Goal: Transaction & Acquisition: Obtain resource

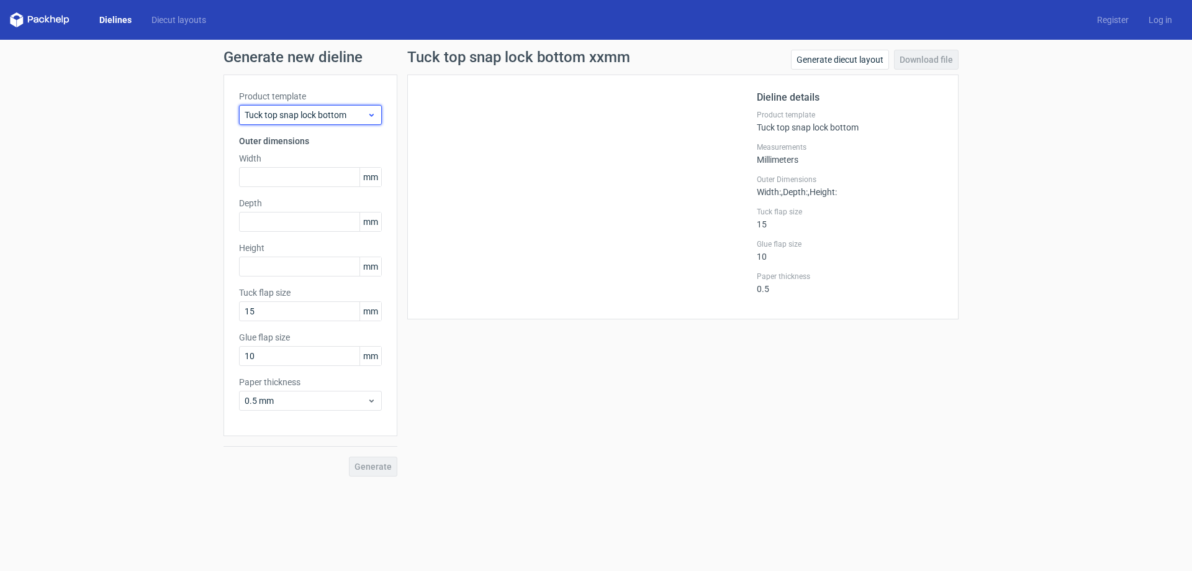
click at [305, 123] on div "Tuck top snap lock bottom" at bounding box center [310, 115] width 143 height 20
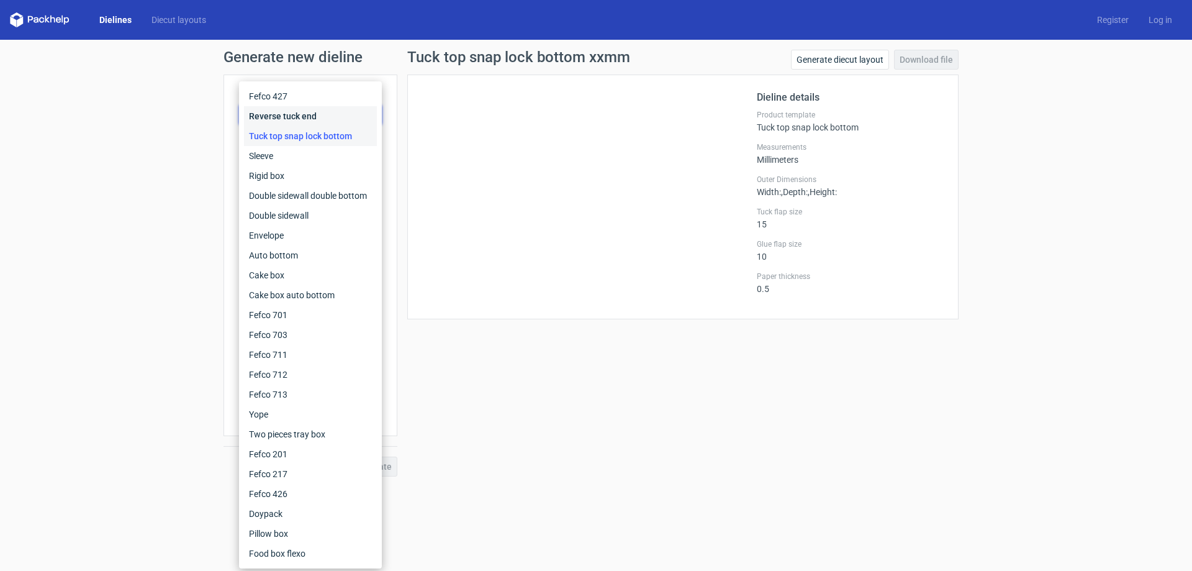
click at [298, 121] on div "Reverse tuck end" at bounding box center [310, 116] width 133 height 20
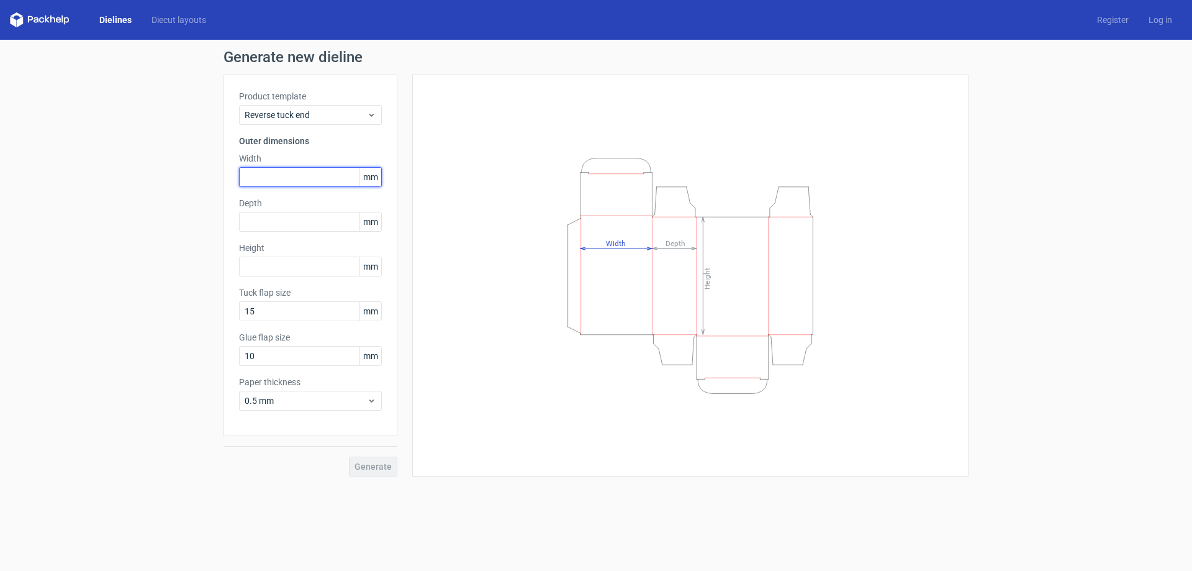
click at [299, 173] on input "text" at bounding box center [310, 177] width 143 height 20
type input "25"
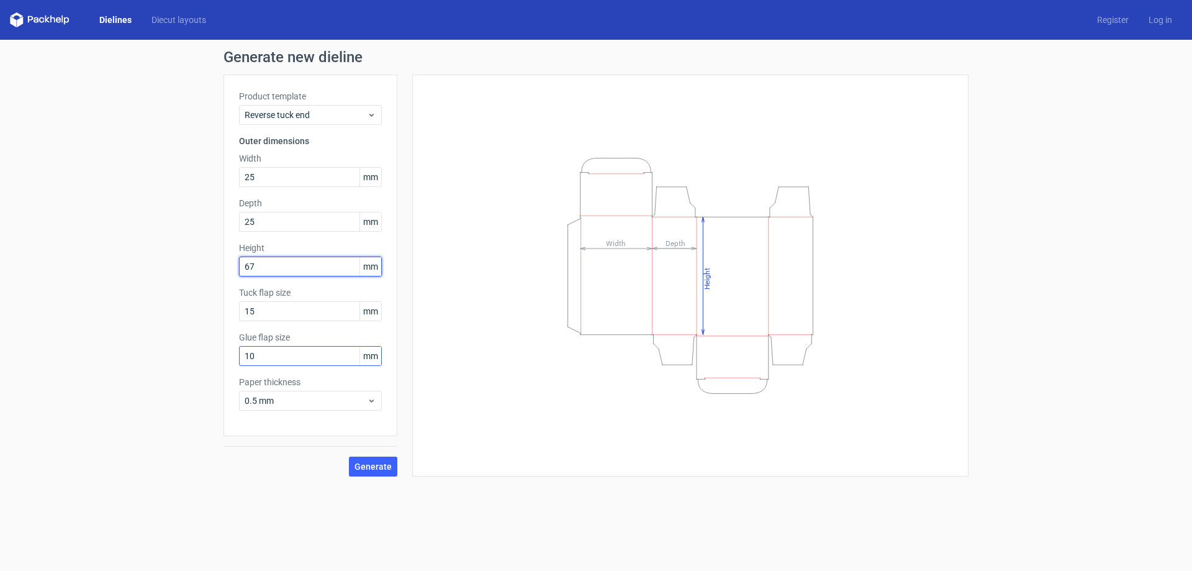
type input "67"
drag, startPoint x: 278, startPoint y: 362, endPoint x: 107, endPoint y: 359, distance: 170.2
click at [117, 360] on div "Generate new dieline Product template Reverse tuck end Outer dimensions Width 2…" at bounding box center [596, 263] width 1192 height 447
type input "15"
click at [384, 471] on button "Generate" at bounding box center [373, 466] width 48 height 20
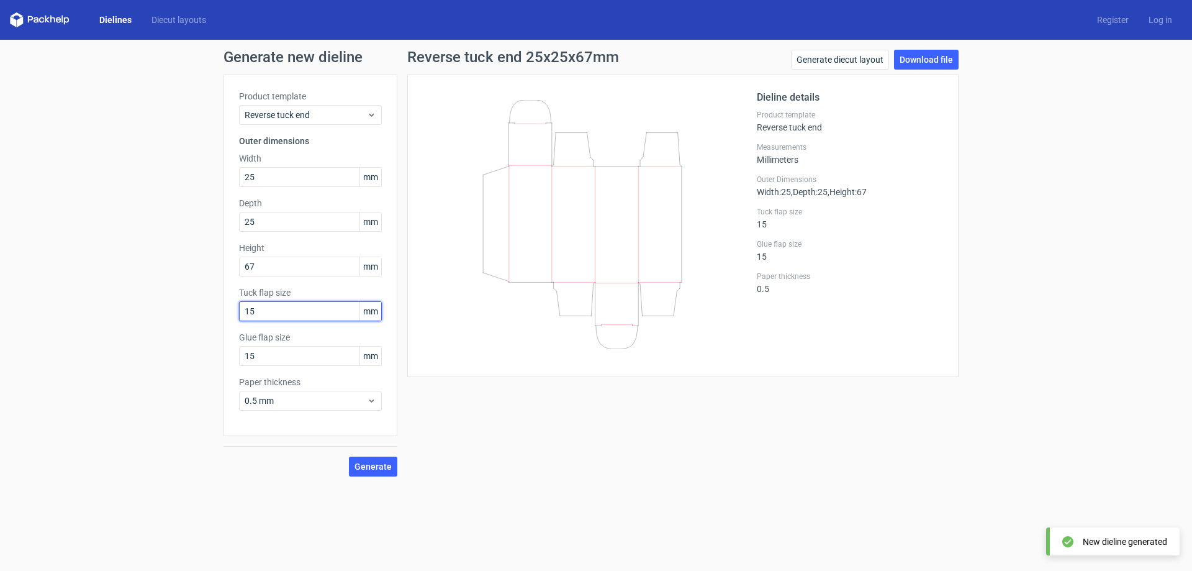
drag, startPoint x: 314, startPoint y: 308, endPoint x: 143, endPoint y: 308, distance: 170.8
click at [144, 308] on div "Generate new dieline Product template Reverse tuck end Outer dimensions Width 2…" at bounding box center [596, 263] width 1192 height 447
type input "10"
click at [371, 466] on span "Generate" at bounding box center [373, 466] width 37 height 9
click at [930, 57] on link "Download file" at bounding box center [926, 60] width 65 height 20
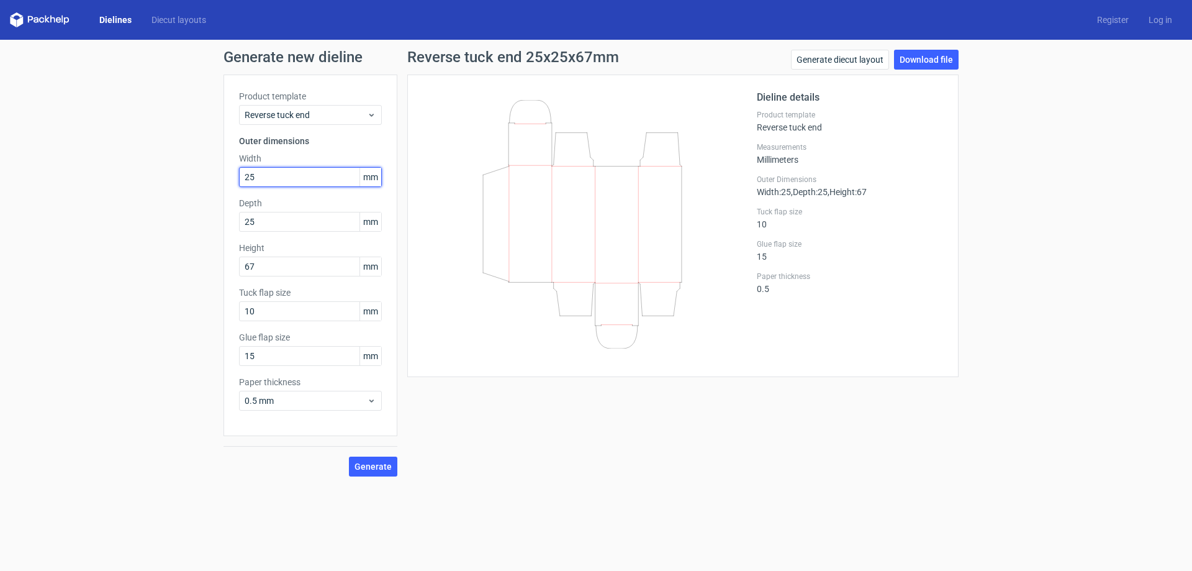
drag, startPoint x: 294, startPoint y: 169, endPoint x: 151, endPoint y: 171, distance: 142.9
click at [152, 172] on div "Generate new dieline Product template Reverse tuck end Outer dimensions Width 2…" at bounding box center [596, 263] width 1192 height 447
type input "26"
type input "109"
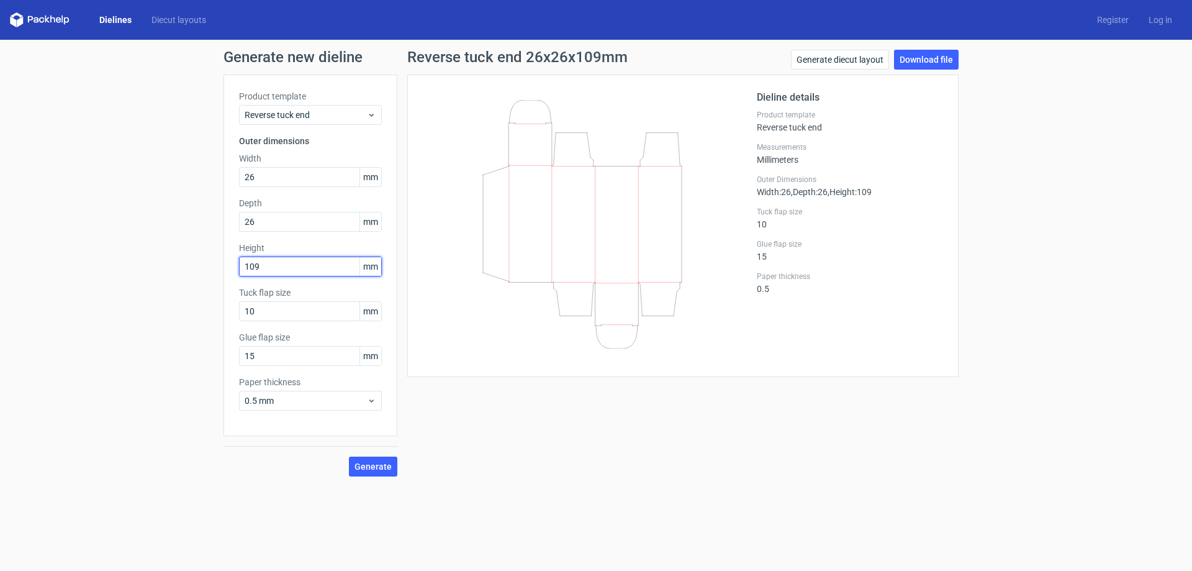
click at [349, 456] on button "Generate" at bounding box center [373, 466] width 48 height 20
click at [945, 62] on link "Download file" at bounding box center [926, 60] width 65 height 20
drag, startPoint x: 311, startPoint y: 172, endPoint x: 86, endPoint y: 189, distance: 226.1
click at [92, 191] on div "Generate new dieline Product template Reverse tuck end Outer dimensions Width 2…" at bounding box center [596, 263] width 1192 height 447
type input "25"
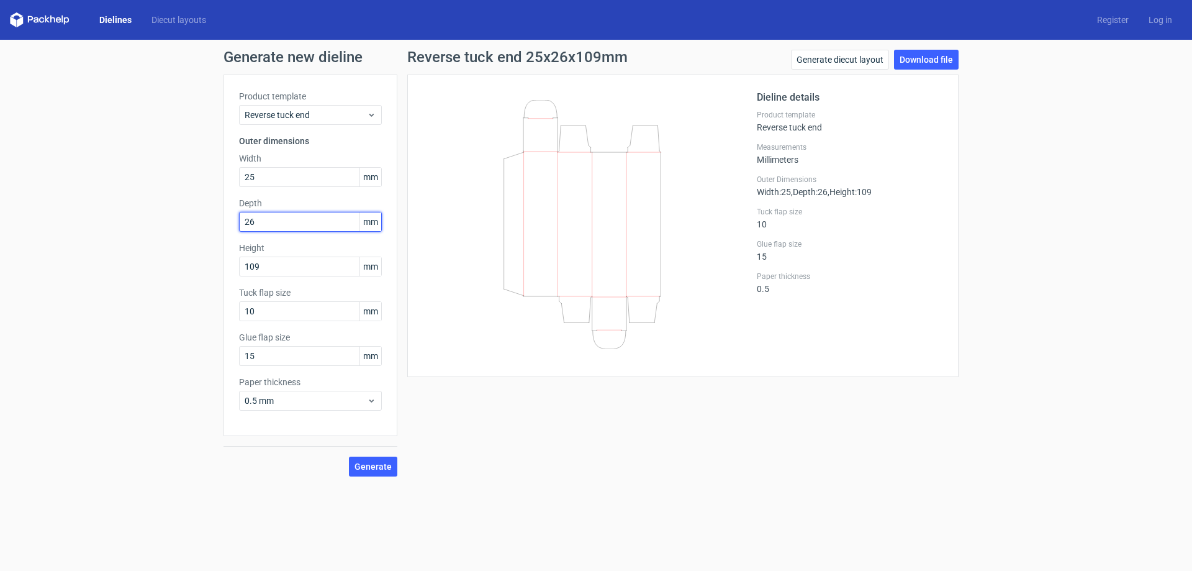
drag, startPoint x: 274, startPoint y: 222, endPoint x: 162, endPoint y: 212, distance: 112.3
click at [202, 212] on div "Generate new dieline Product template Reverse tuck end Outer dimensions Width 2…" at bounding box center [596, 263] width 1192 height 447
type input "25"
click at [293, 275] on input "109" at bounding box center [310, 266] width 143 height 20
drag, startPoint x: 299, startPoint y: 270, endPoint x: 116, endPoint y: 244, distance: 185.0
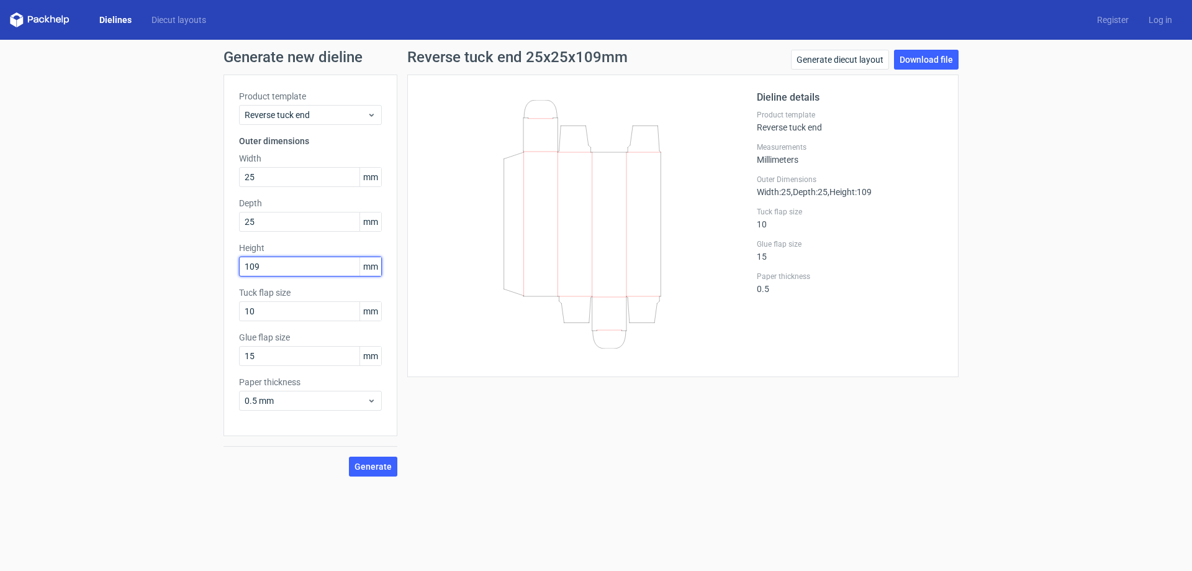
click at [120, 245] on div "Generate new dieline Product template Reverse tuck end Outer dimensions Width 2…" at bounding box center [596, 263] width 1192 height 447
type input "59"
drag, startPoint x: 151, startPoint y: 442, endPoint x: 296, endPoint y: 415, distance: 147.3
click at [152, 442] on div "Generate new dieline Product template Reverse tuck end Outer dimensions Width 2…" at bounding box center [596, 263] width 1192 height 447
click at [381, 465] on span "Generate" at bounding box center [373, 466] width 37 height 9
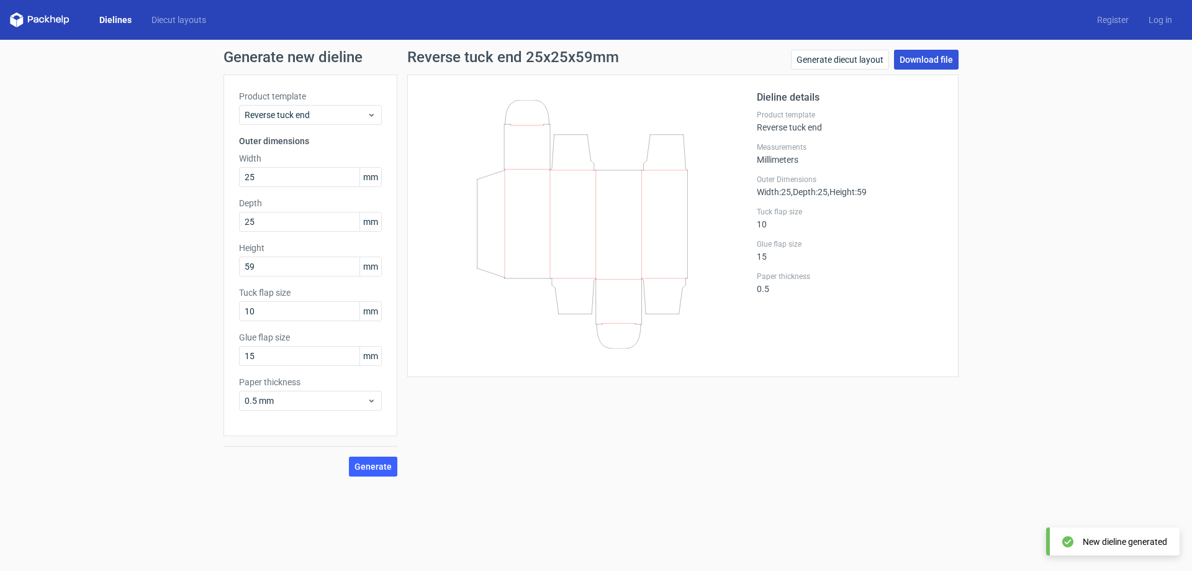
click at [942, 62] on link "Download file" at bounding box center [926, 60] width 65 height 20
drag, startPoint x: 291, startPoint y: 181, endPoint x: 113, endPoint y: 195, distance: 178.2
click at [113, 195] on div "Generate new dieline Product template Reverse tuck end Outer dimensions Width 2…" at bounding box center [596, 263] width 1192 height 447
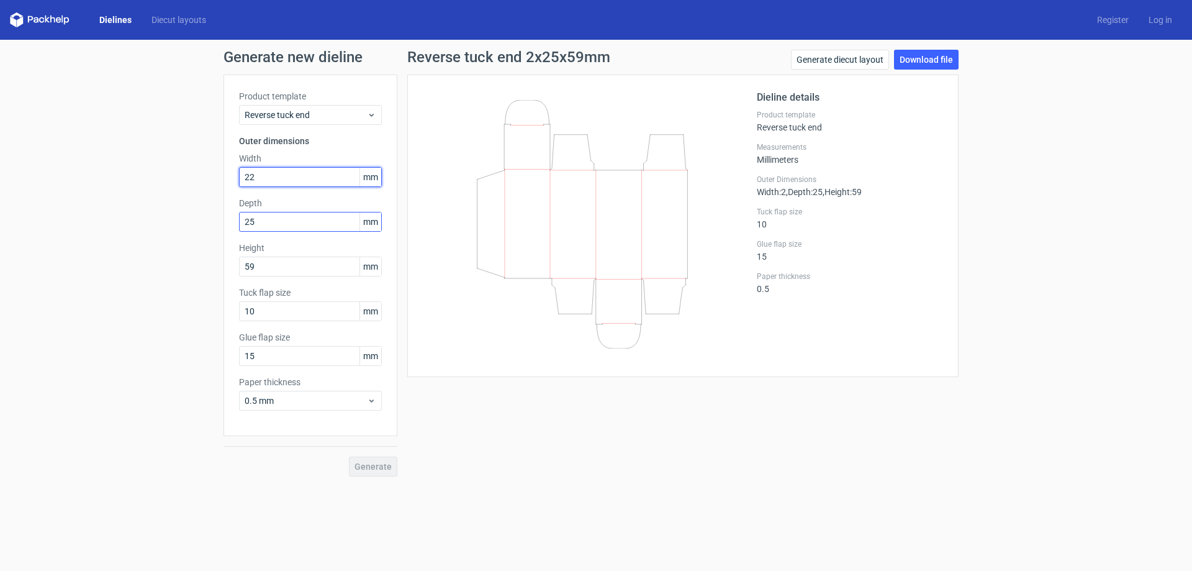
type input "22"
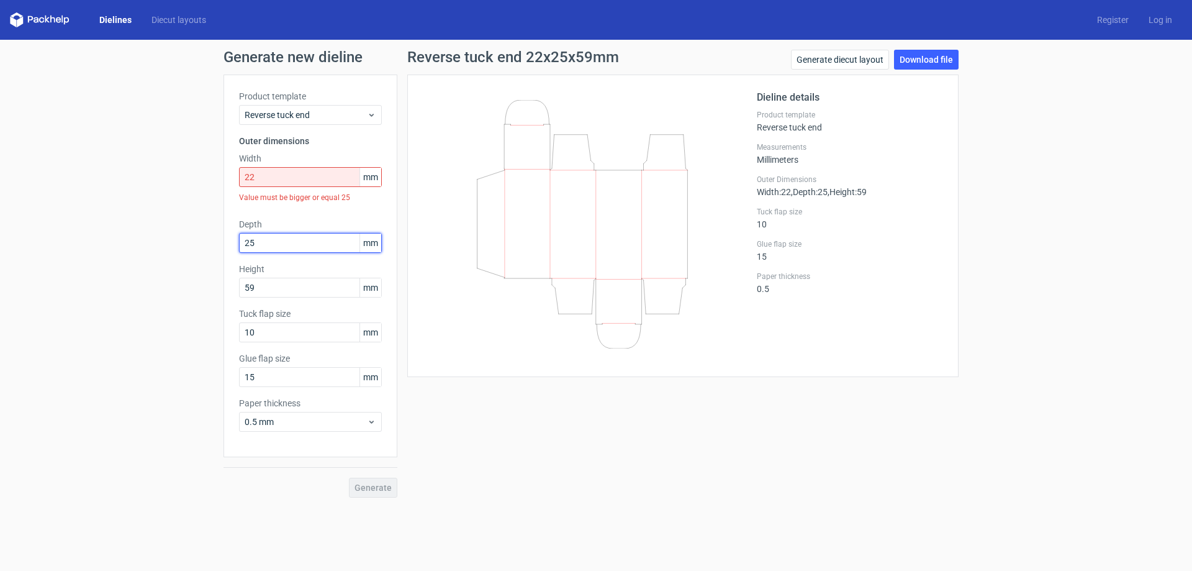
drag, startPoint x: 314, startPoint y: 224, endPoint x: 88, endPoint y: 224, distance: 226.1
click at [98, 224] on div "Generate new dieline Product template Reverse tuck end Outer dimensions Width 2…" at bounding box center [596, 274] width 1192 height 468
type input "22"
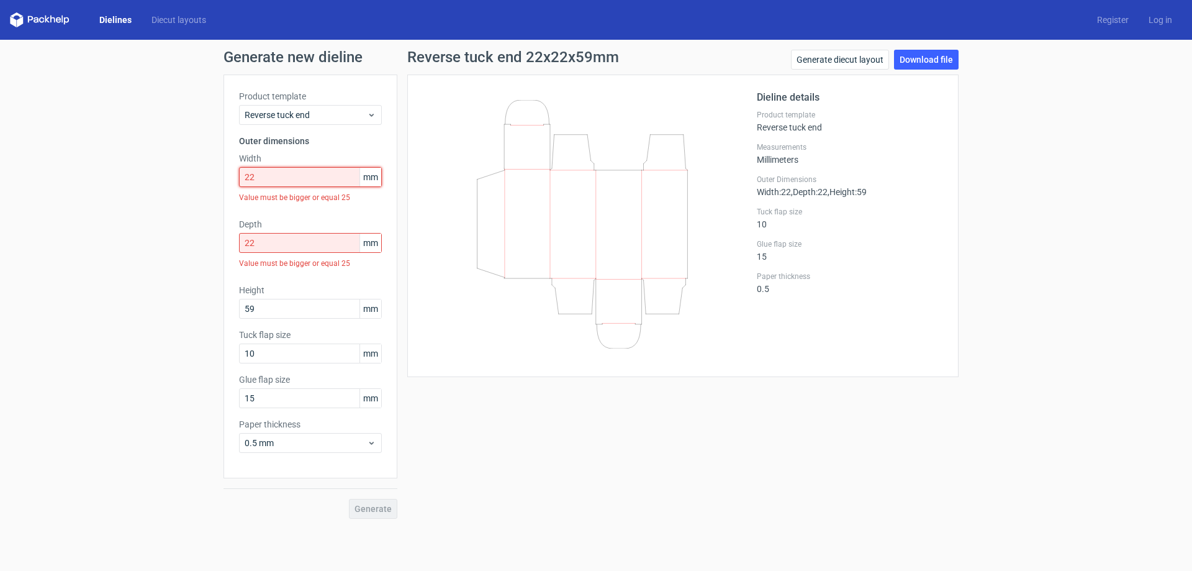
click at [284, 181] on input "22" at bounding box center [310, 177] width 143 height 20
drag, startPoint x: 284, startPoint y: 181, endPoint x: 79, endPoint y: 201, distance: 205.9
click at [88, 201] on div "Generate new dieline Product template Reverse tuck end Outer dimensions Width 2…" at bounding box center [596, 284] width 1192 height 489
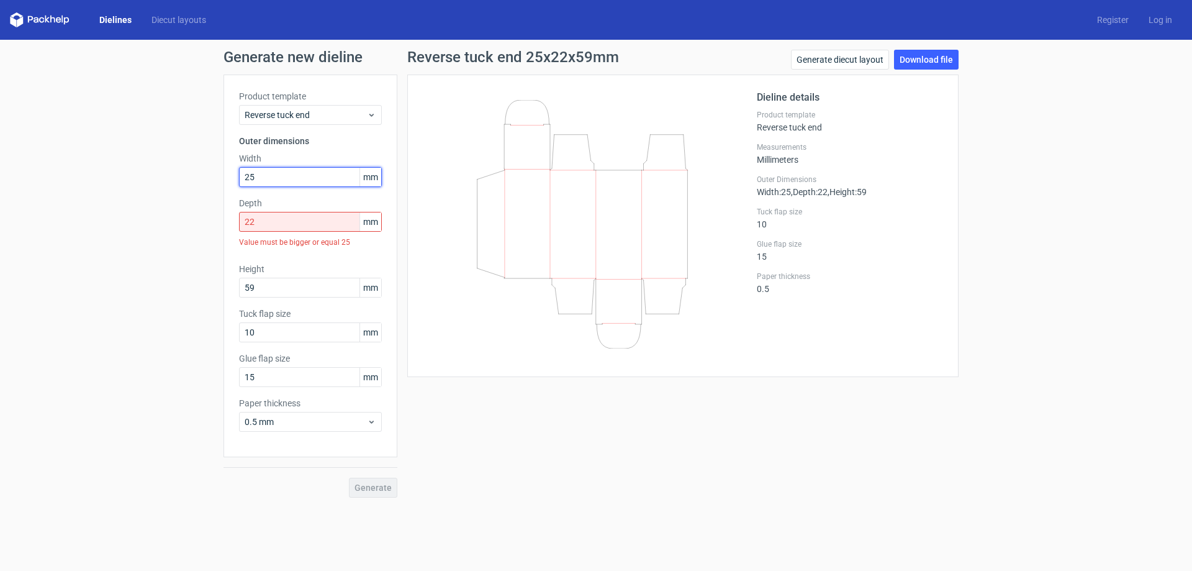
type input "25"
drag, startPoint x: 263, startPoint y: 229, endPoint x: 70, endPoint y: 222, distance: 193.9
click at [73, 222] on div "Generate new dieline Product template Reverse tuck end Outer dimensions Width 2…" at bounding box center [596, 274] width 1192 height 468
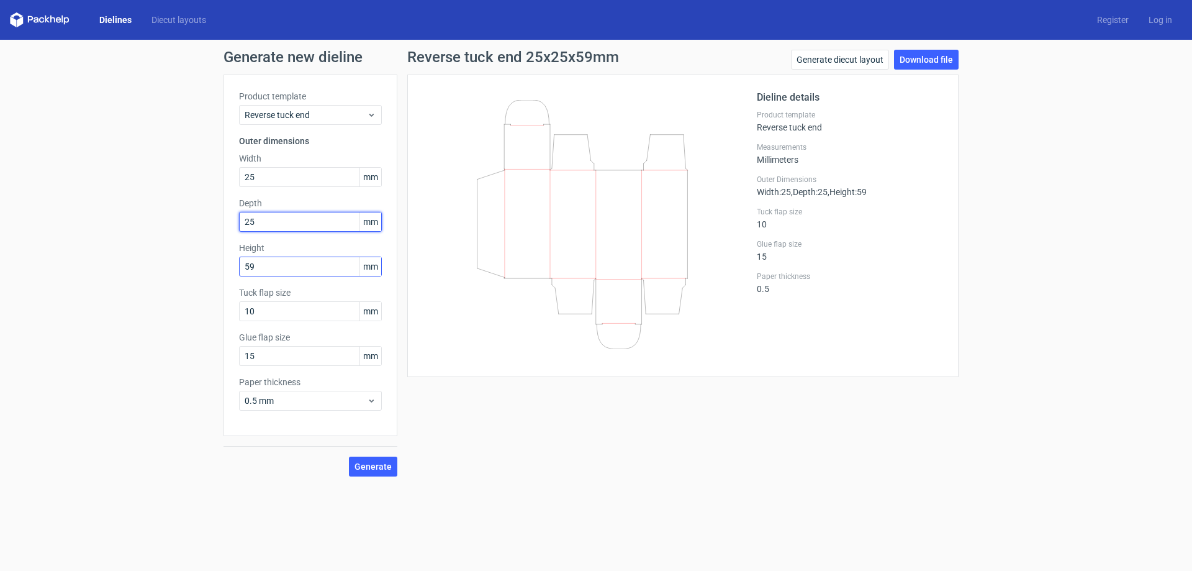
type input "25"
drag, startPoint x: 266, startPoint y: 270, endPoint x: 6, endPoint y: 261, distance: 260.4
click at [38, 265] on div "Generate new dieline Product template Reverse tuck end Outer dimensions Width 2…" at bounding box center [596, 263] width 1192 height 447
type input "81"
click at [378, 473] on button "Generate" at bounding box center [373, 466] width 48 height 20
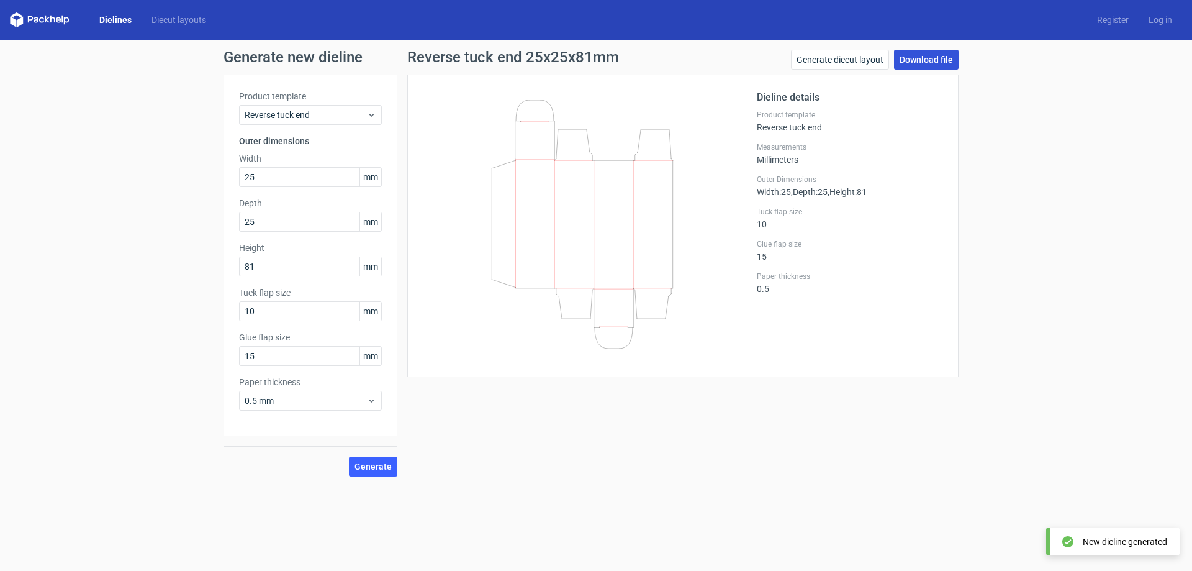
click at [927, 61] on link "Download file" at bounding box center [926, 60] width 65 height 20
